Goal: Task Accomplishment & Management: Use online tool/utility

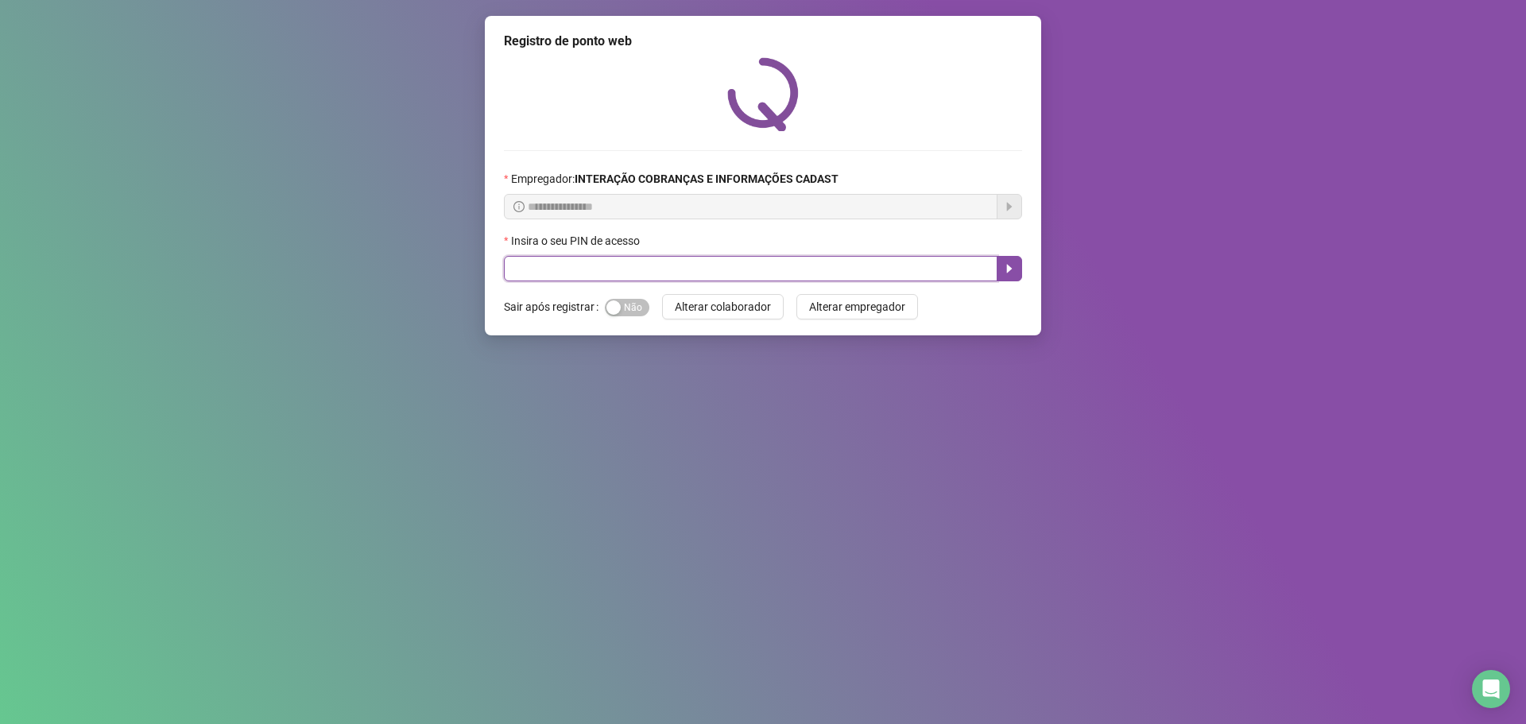
click at [816, 266] on input "text" at bounding box center [751, 268] width 494 height 25
type input "*****"
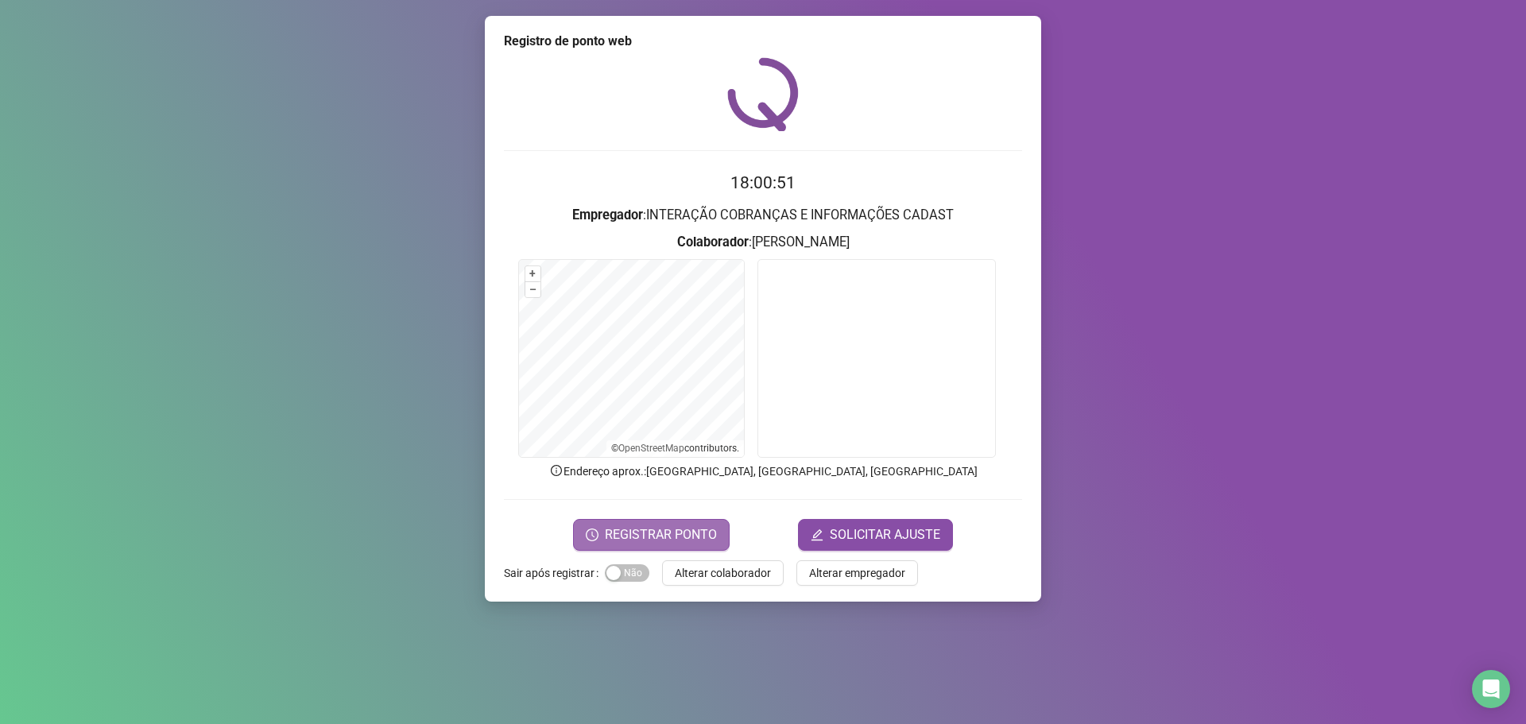
click at [703, 529] on span "REGISTRAR PONTO" at bounding box center [661, 534] width 112 height 19
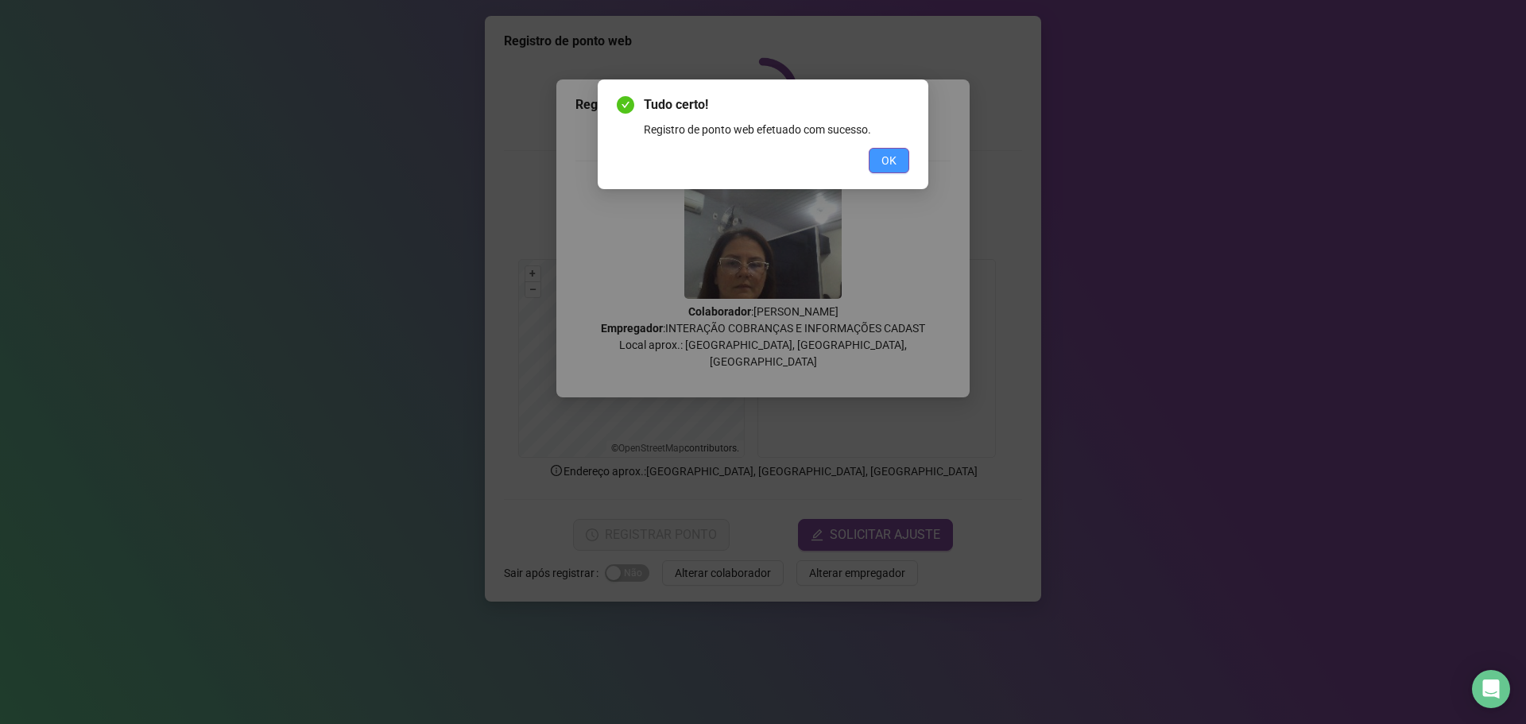
click at [894, 156] on span "OK" at bounding box center [889, 160] width 15 height 17
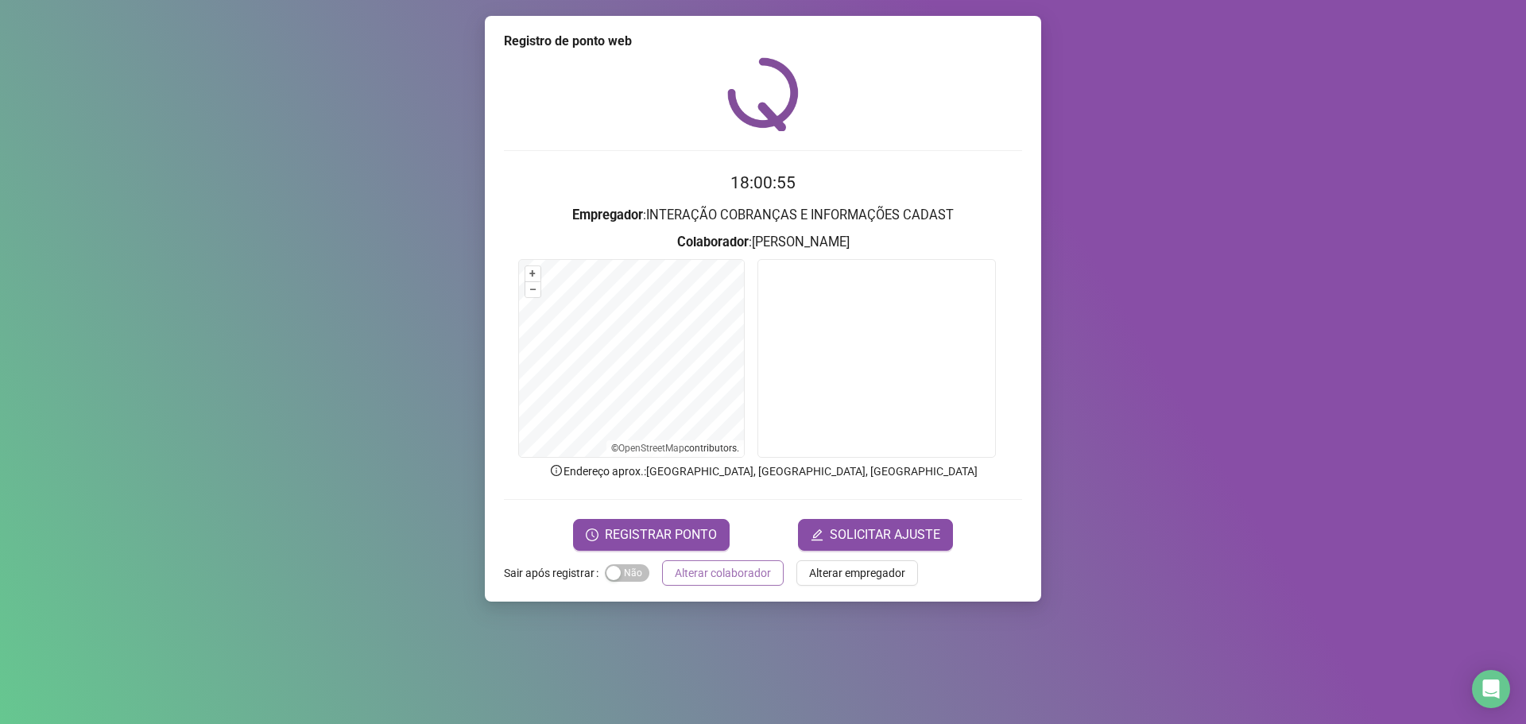
click at [740, 572] on span "Alterar colaborador" at bounding box center [723, 572] width 96 height 17
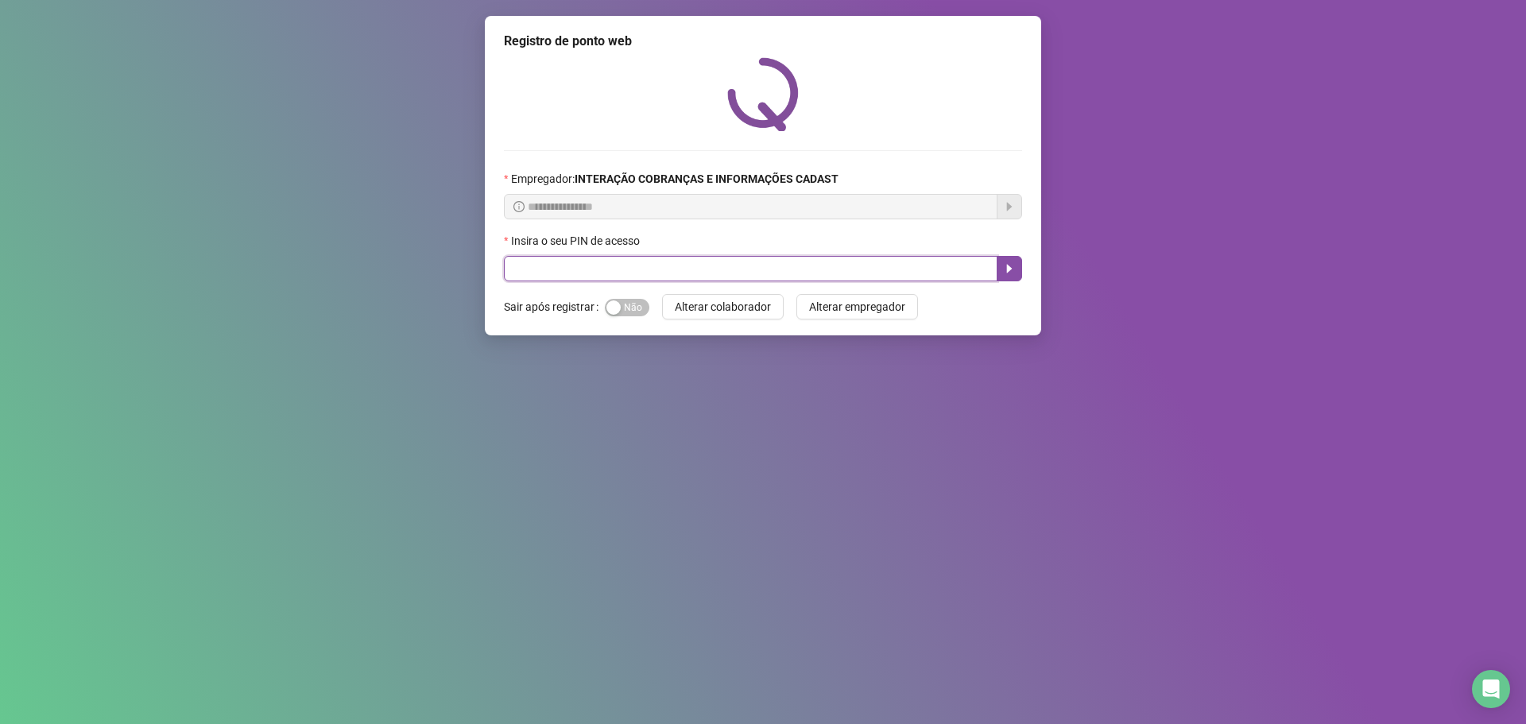
click at [579, 272] on input "text" at bounding box center [751, 268] width 494 height 25
type input "*****"
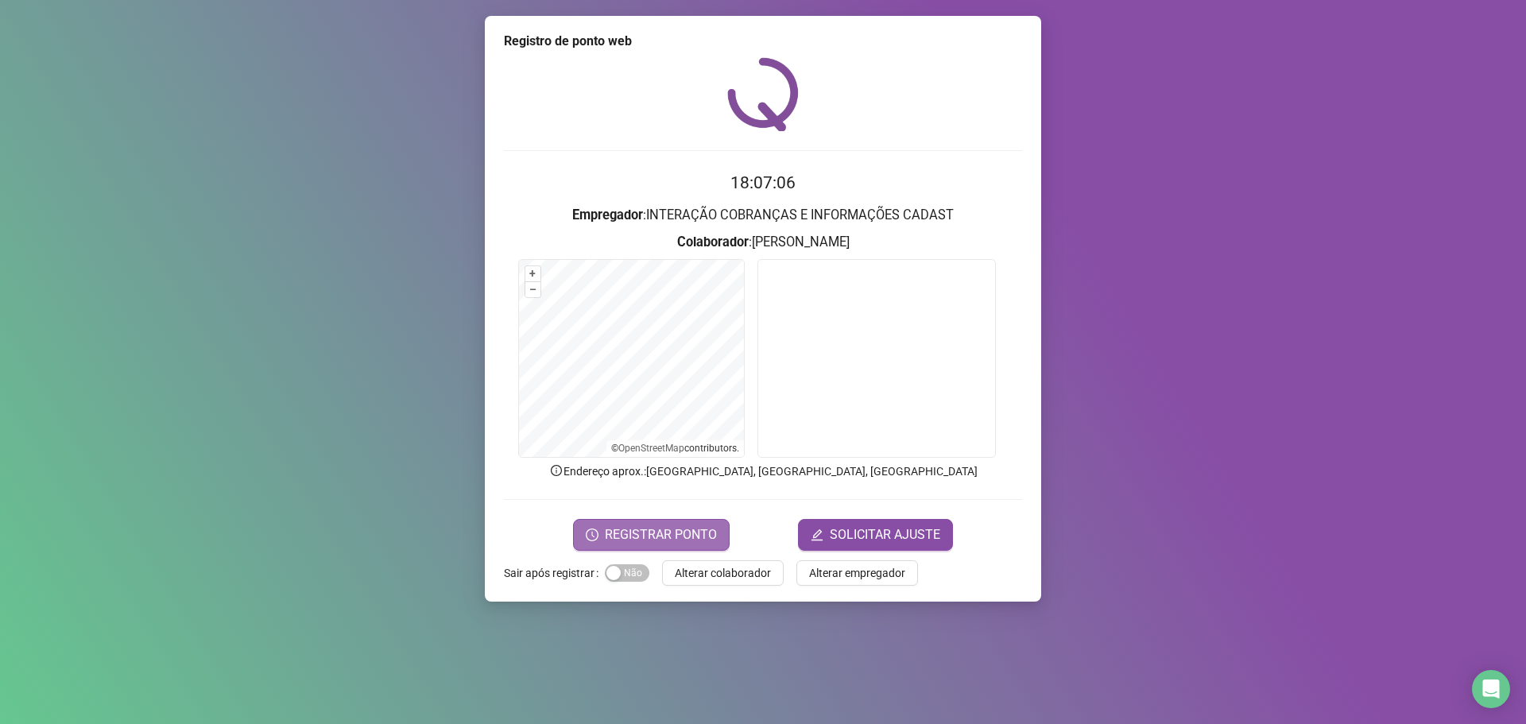
click at [711, 538] on span "REGISTRAR PONTO" at bounding box center [661, 534] width 112 height 19
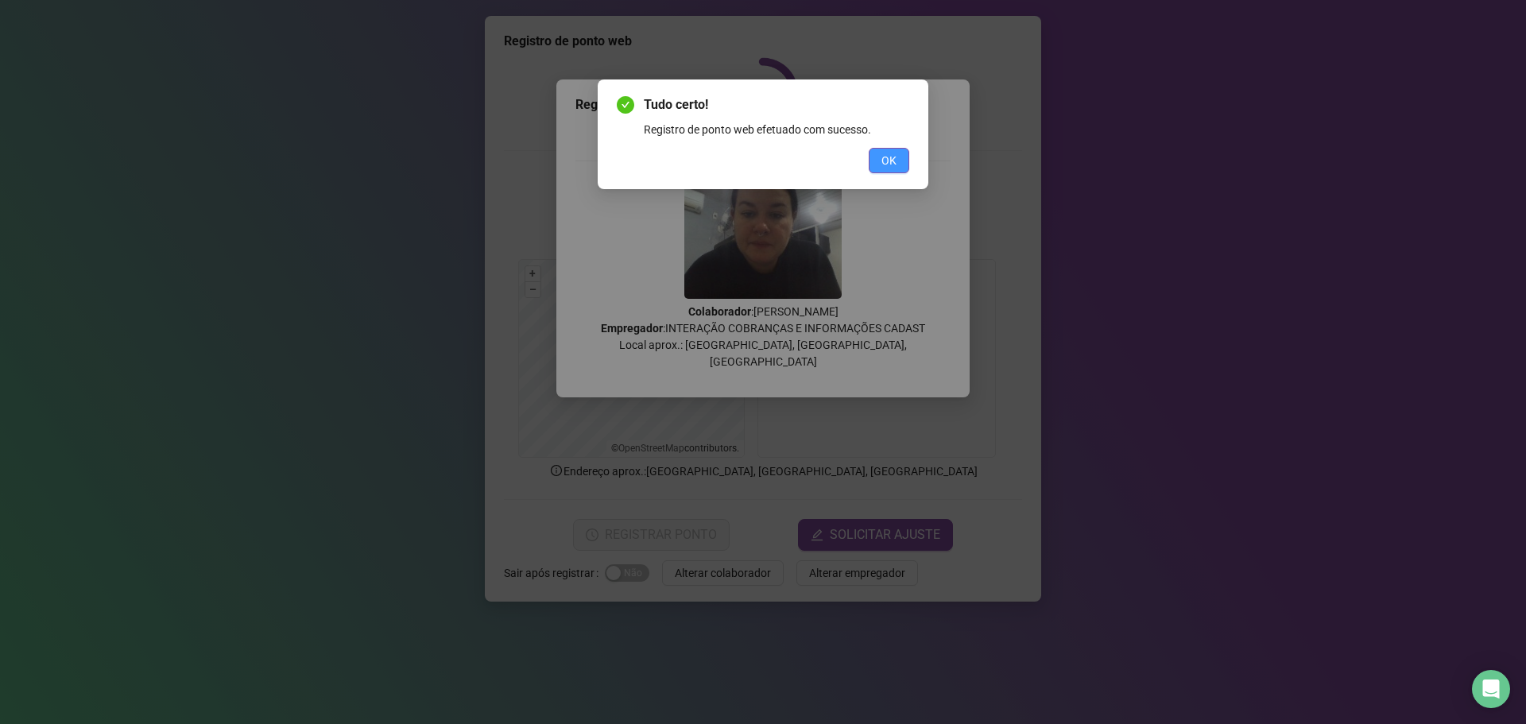
click at [888, 165] on span "OK" at bounding box center [889, 160] width 15 height 17
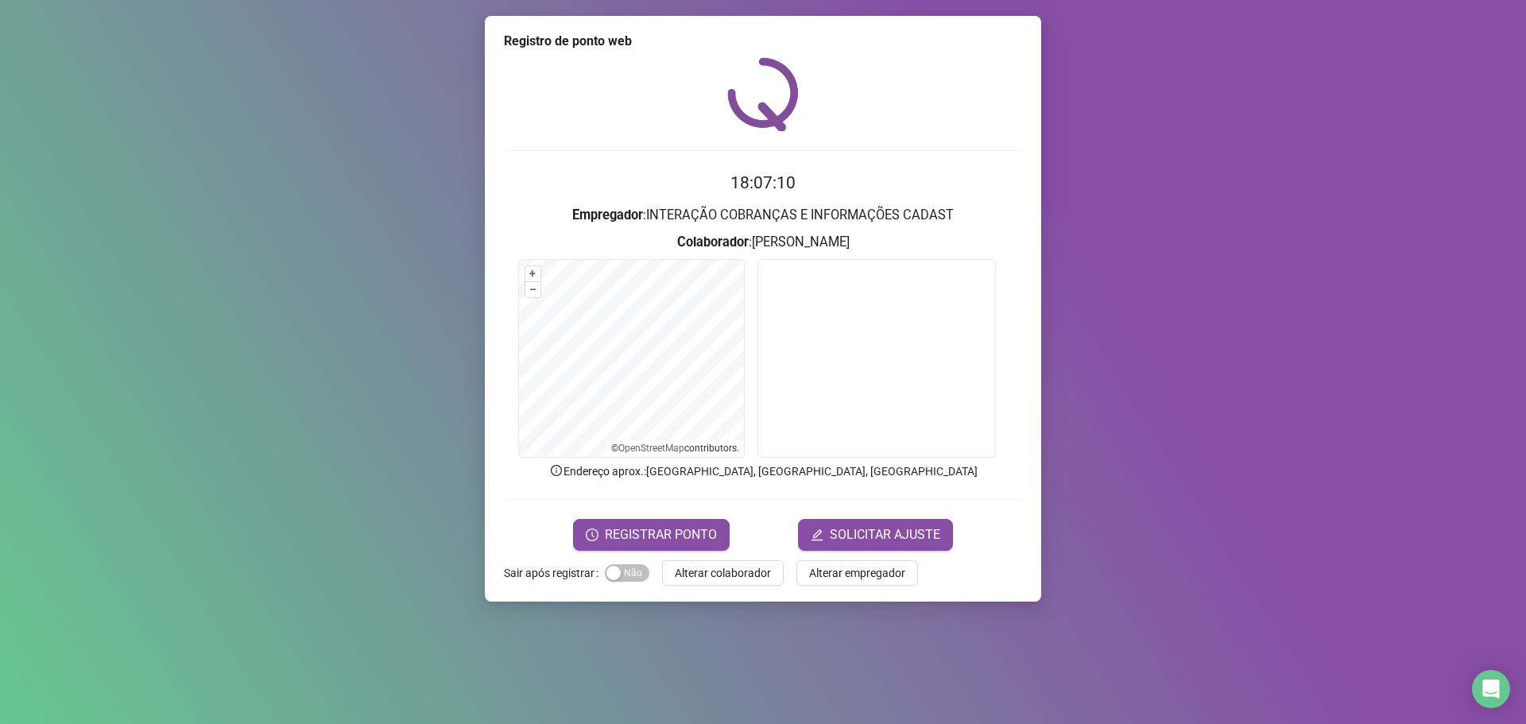
drag, startPoint x: 749, startPoint y: 572, endPoint x: 749, endPoint y: 564, distance: 8.7
click at [749, 572] on span "Alterar colaborador" at bounding box center [723, 572] width 96 height 17
